Goal: Task Accomplishment & Management: Use online tool/utility

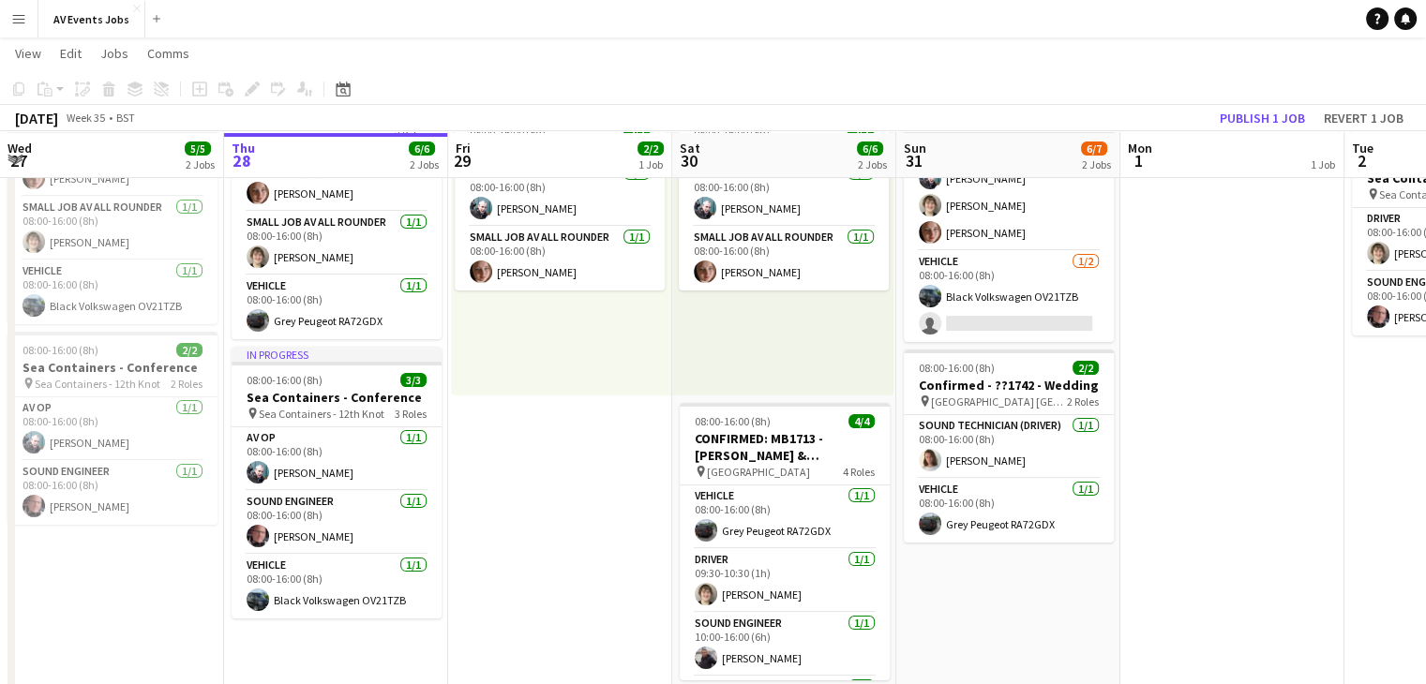
scroll to position [184, 0]
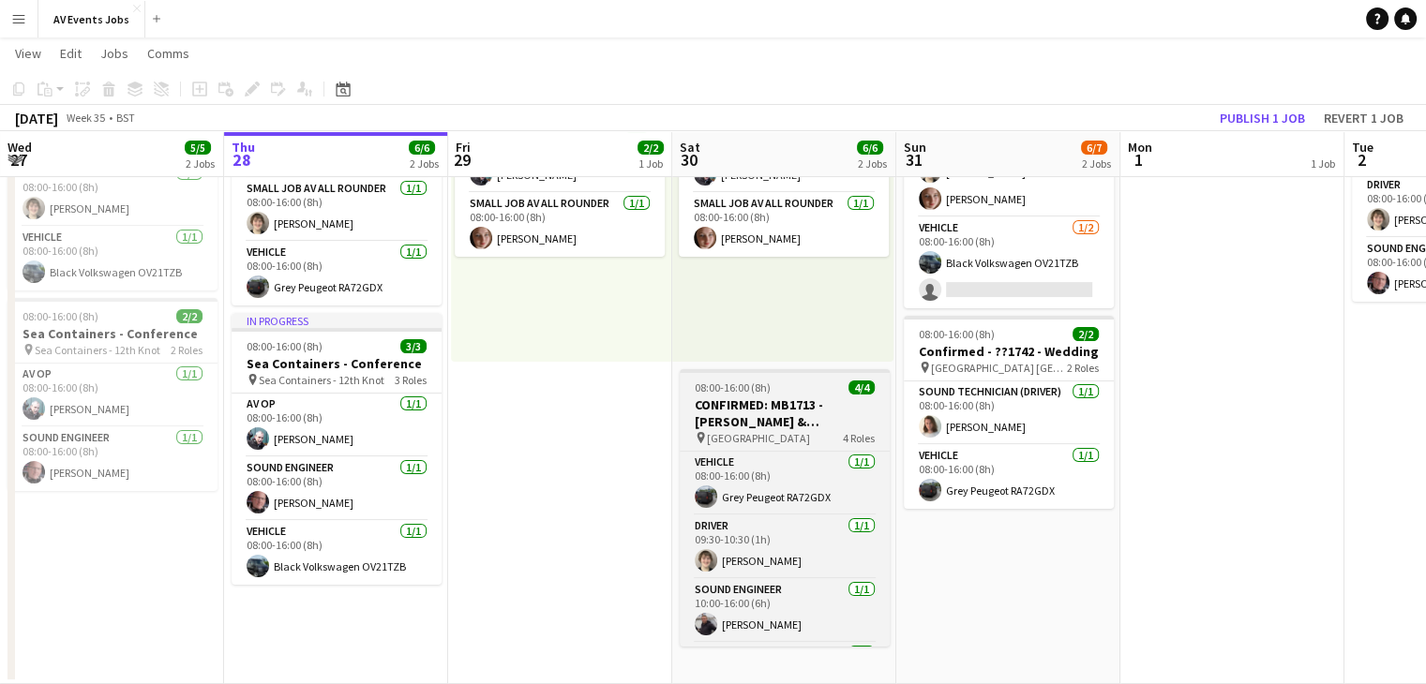
click at [787, 398] on h3 "CONFIRMED: MB1713 - [PERSON_NAME] & [PERSON_NAME] - wedding" at bounding box center [785, 414] width 210 height 34
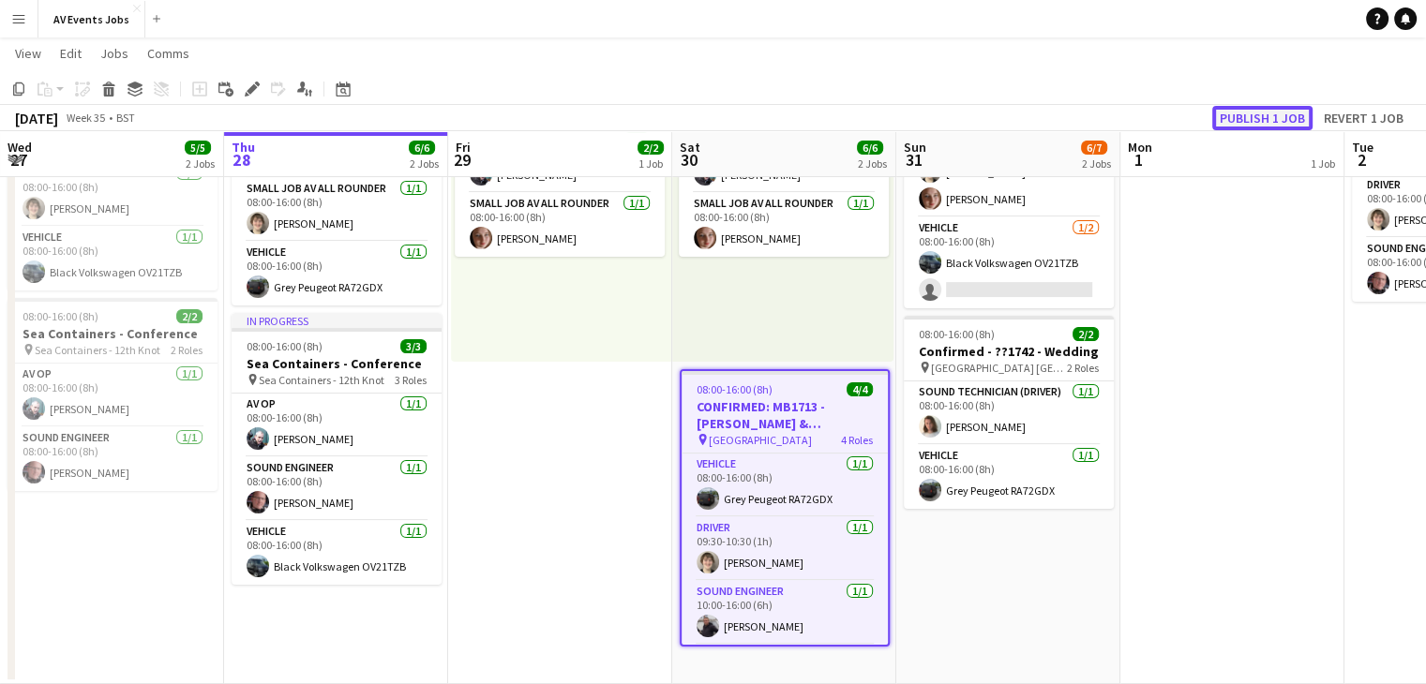
click at [1249, 113] on button "Publish 1 job" at bounding box center [1262, 118] width 100 height 24
click at [249, 85] on icon "Edit" at bounding box center [252, 89] width 15 height 15
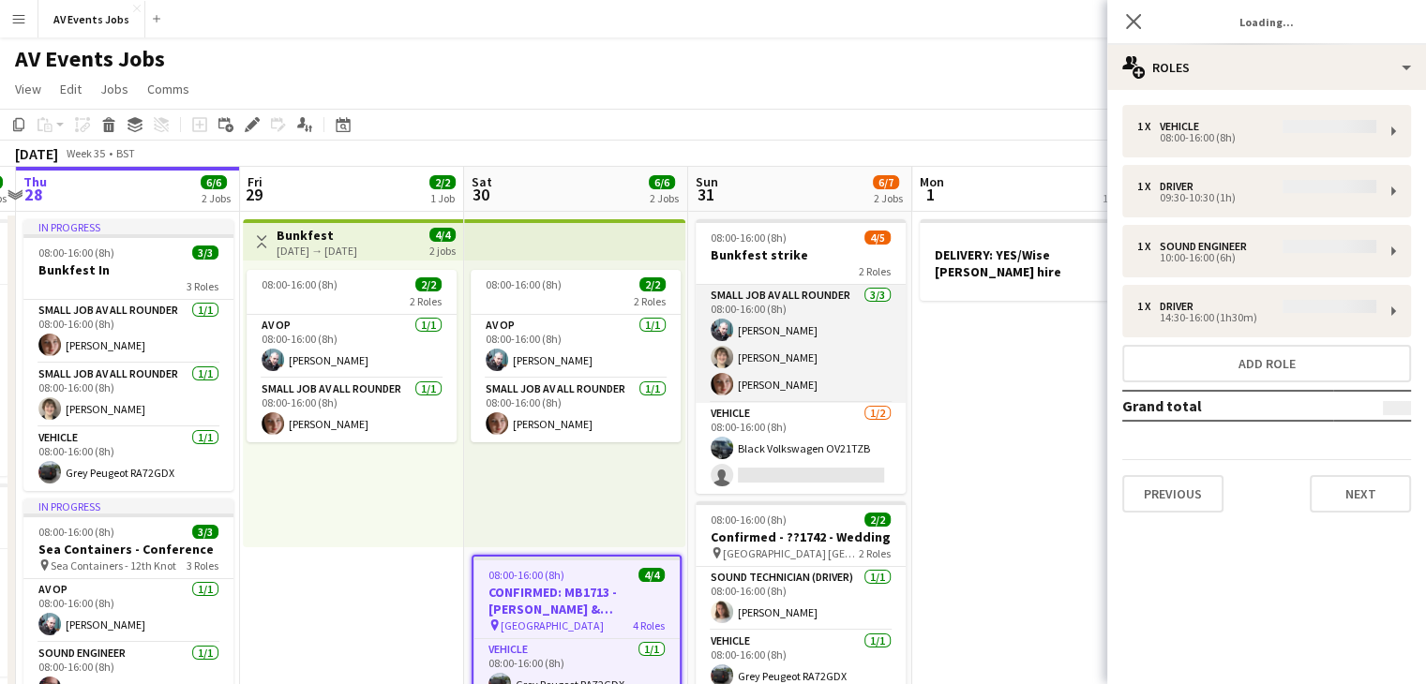
scroll to position [0, 657]
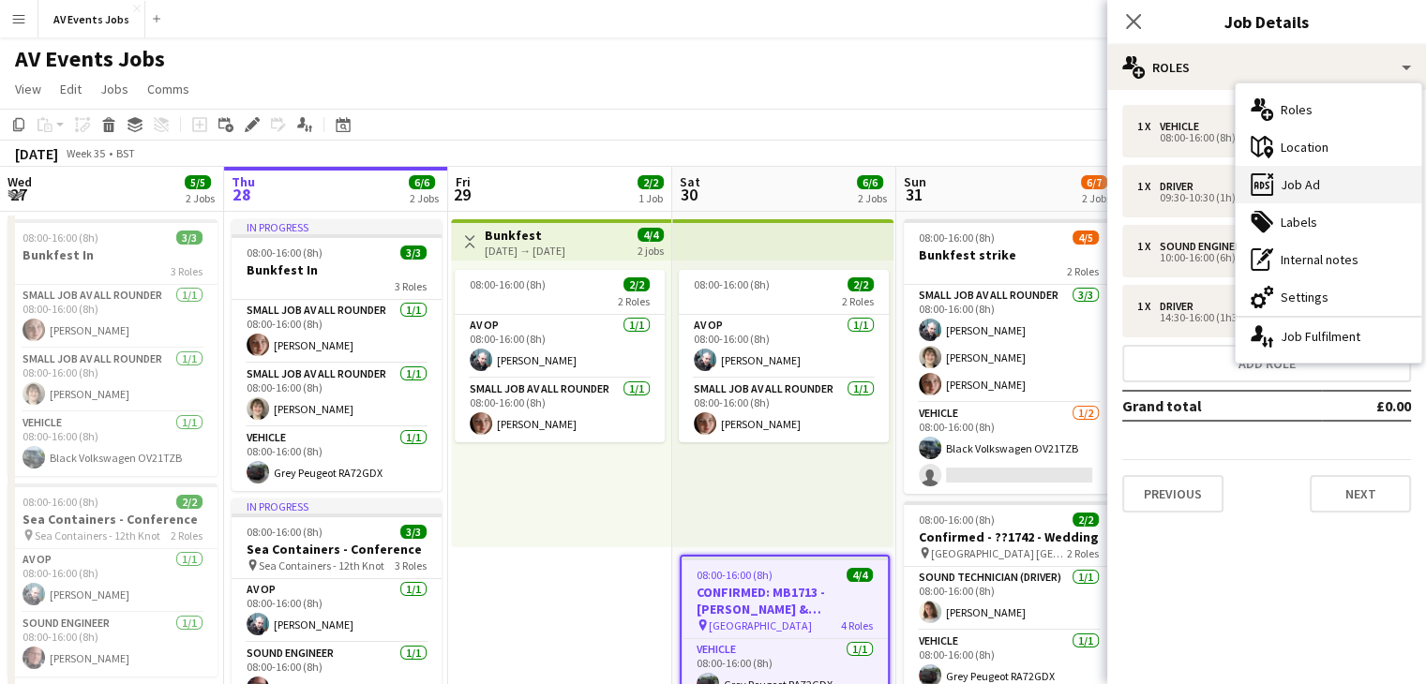
click at [1314, 190] on div "ads-window Job Ad" at bounding box center [1329, 185] width 186 height 38
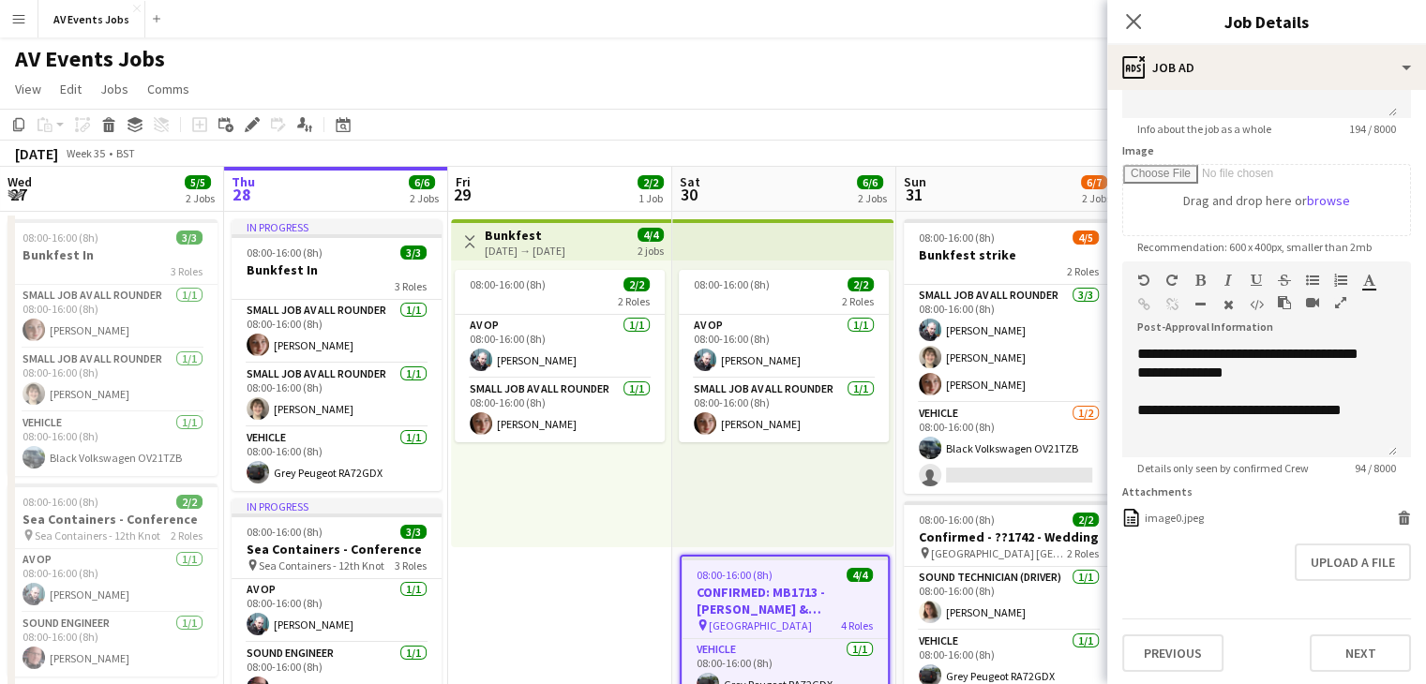
scroll to position [255, 0]
click at [1305, 580] on form "**********" at bounding box center [1266, 261] width 319 height 822
click at [1324, 574] on button "Upload a file" at bounding box center [1353, 563] width 116 height 38
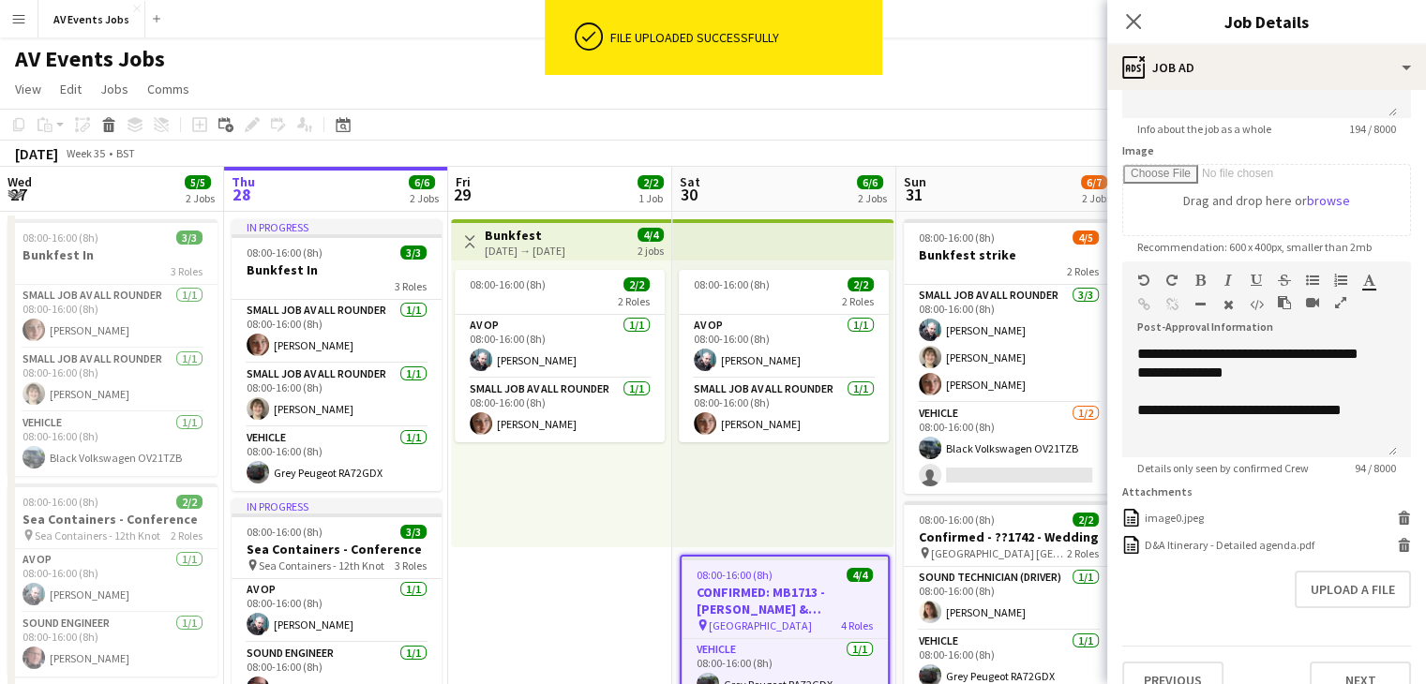
scroll to position [283, 0]
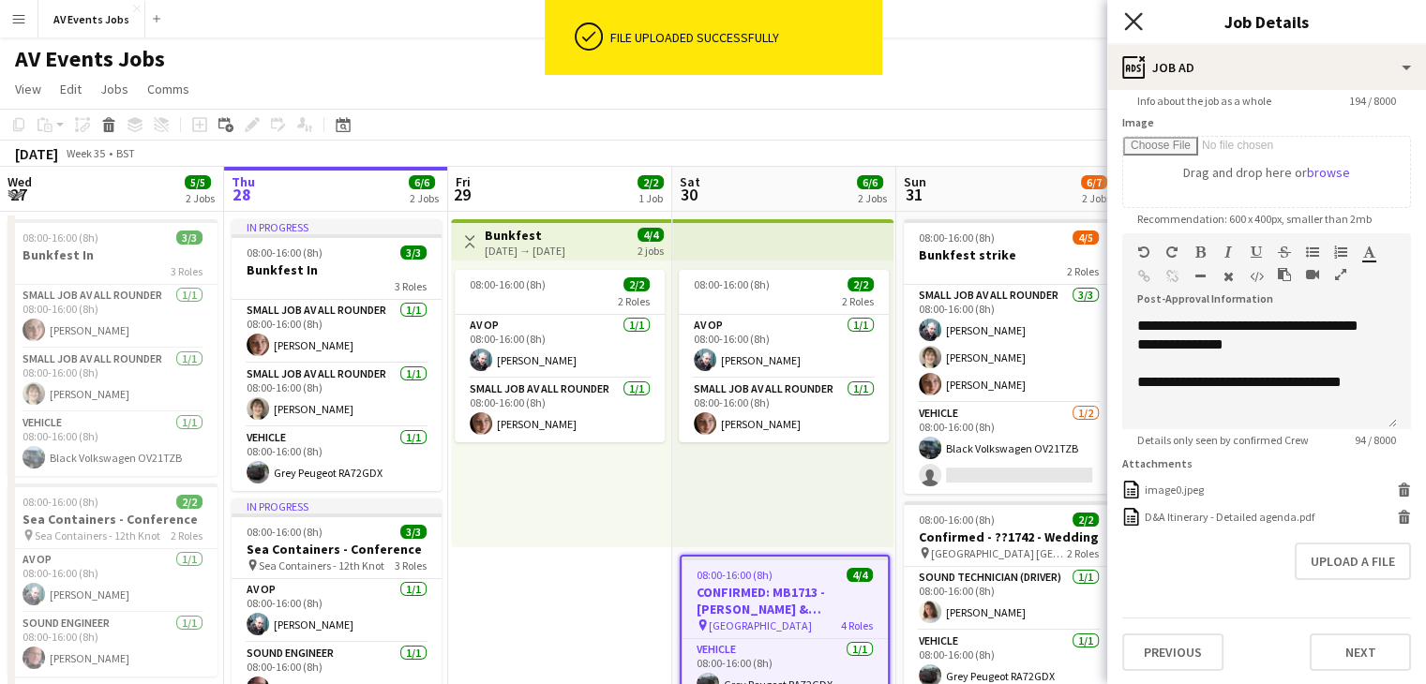
click at [1133, 20] on icon at bounding box center [1133, 21] width 18 height 18
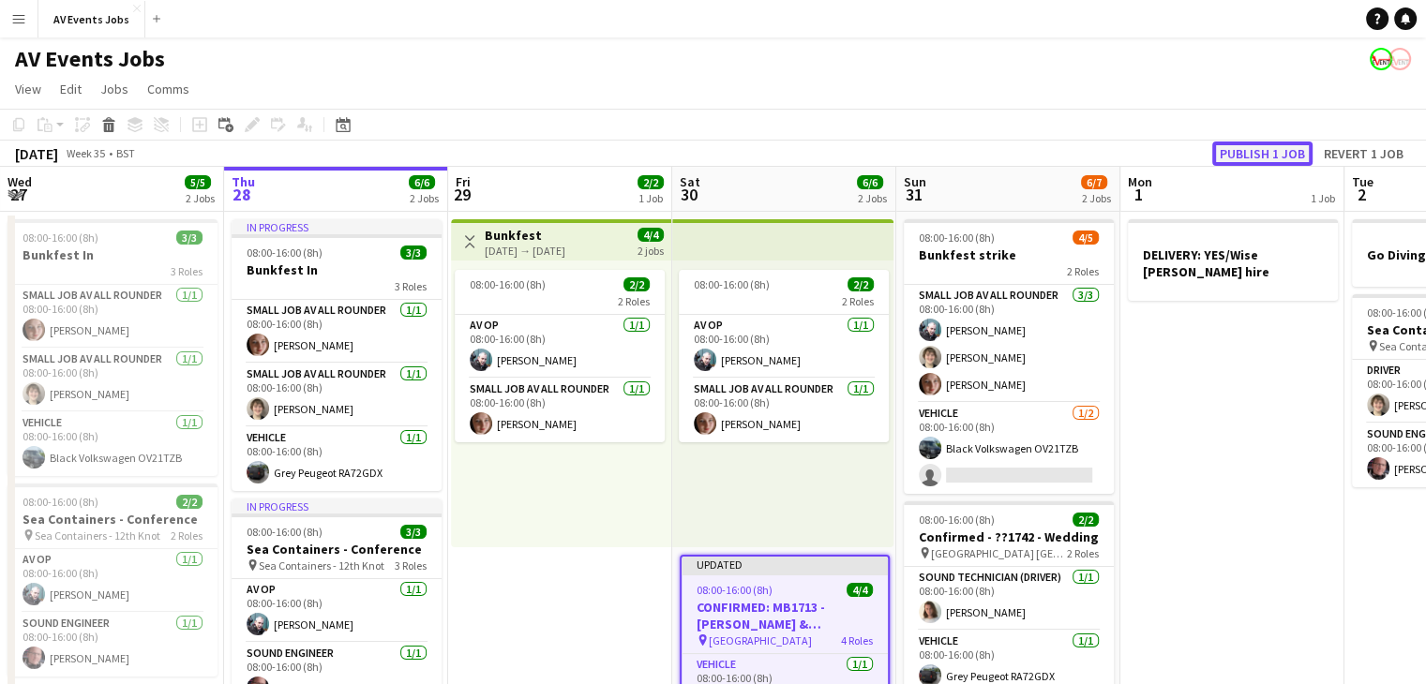
click at [1249, 143] on button "Publish 1 job" at bounding box center [1262, 154] width 100 height 24
